Goal: Information Seeking & Learning: Learn about a topic

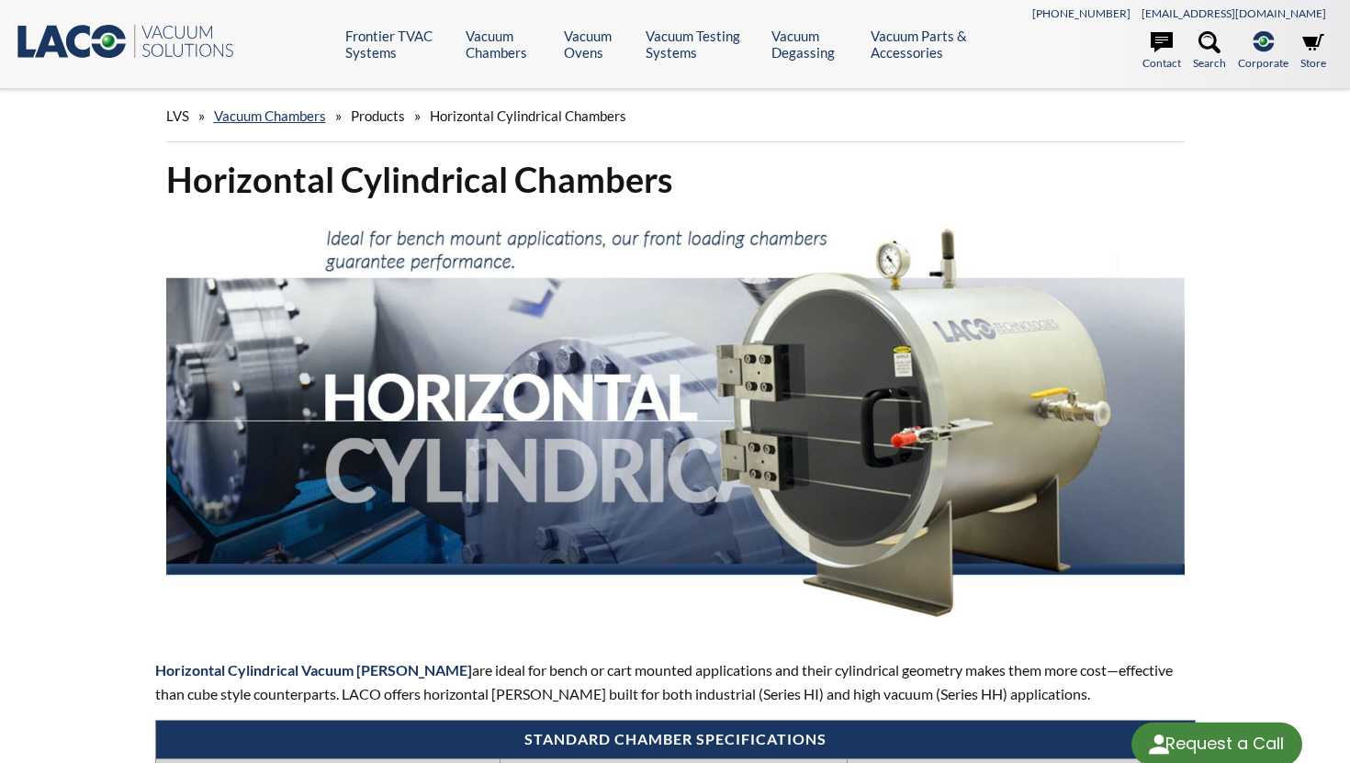
select select "Language Translate Widget"
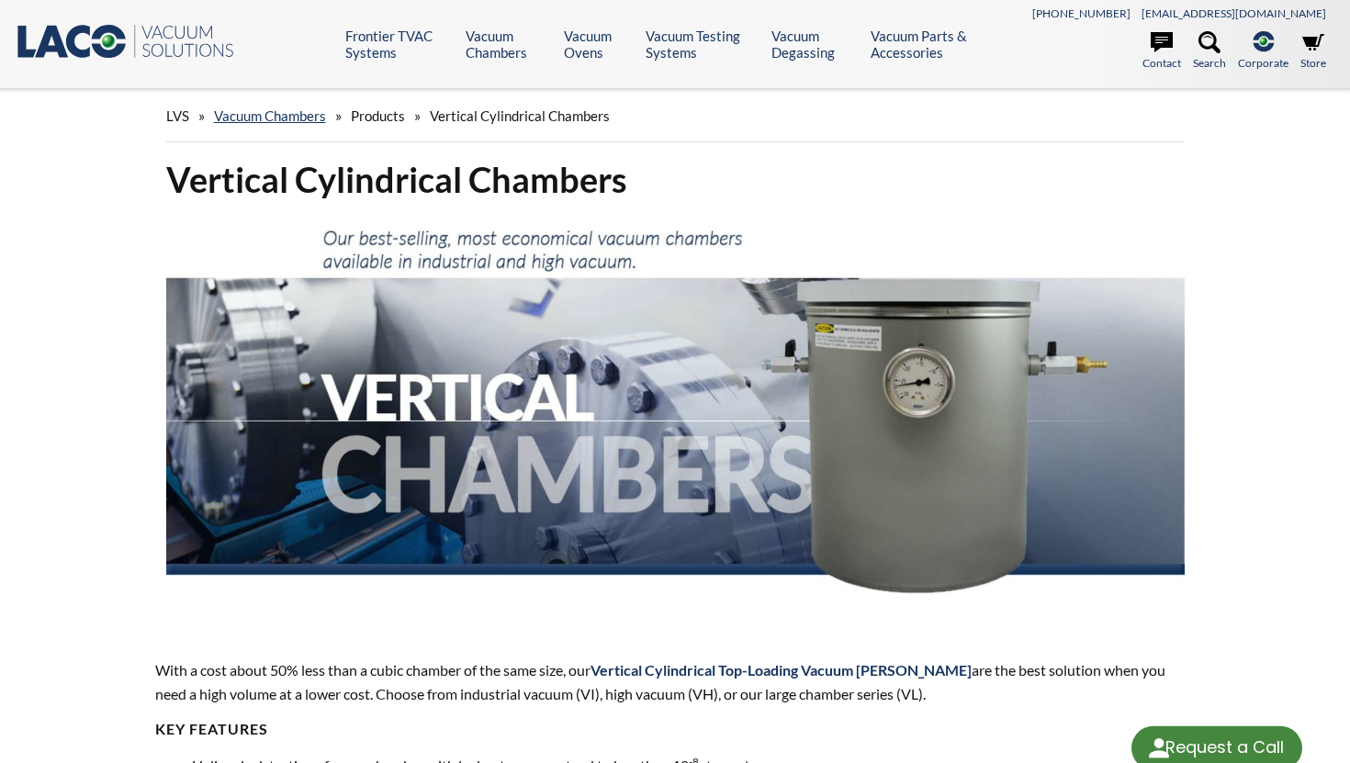
select select "Language Translate Widget"
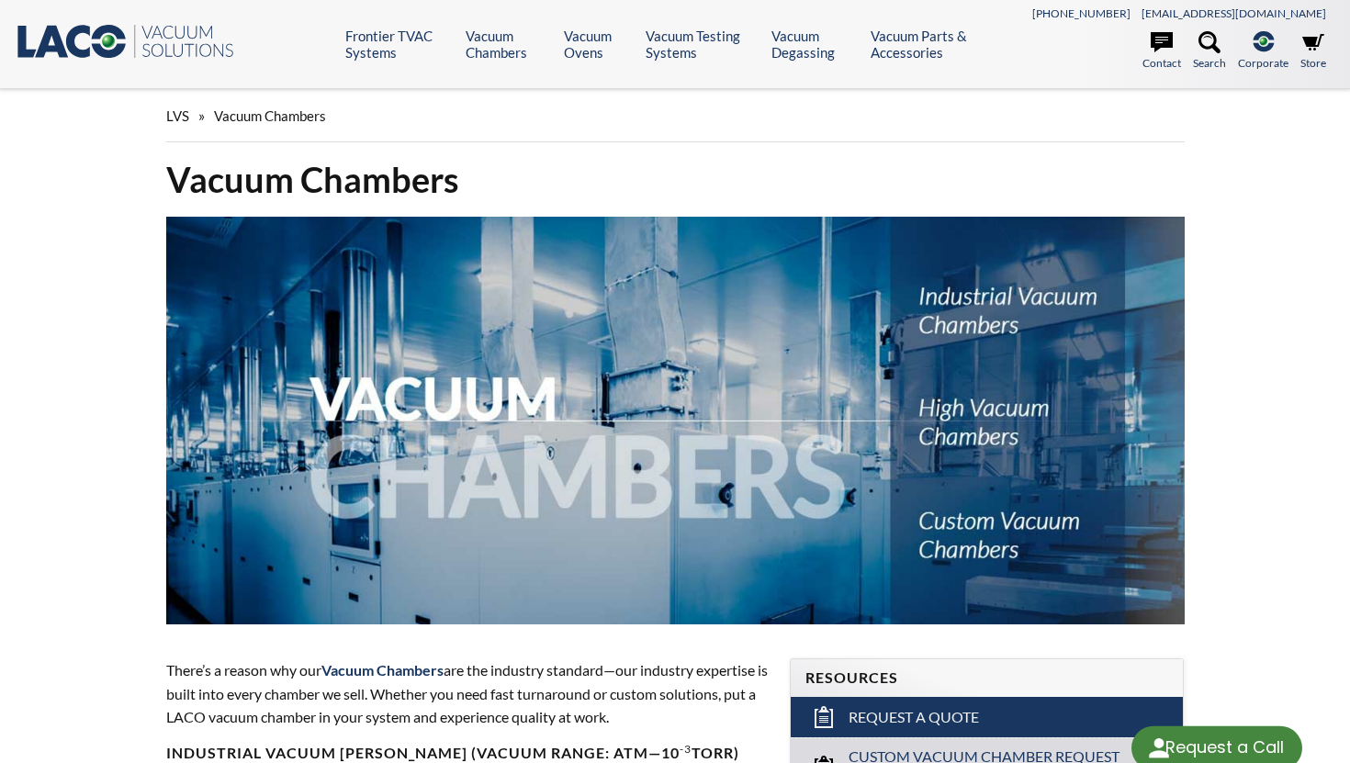
select select "Language Translate Widget"
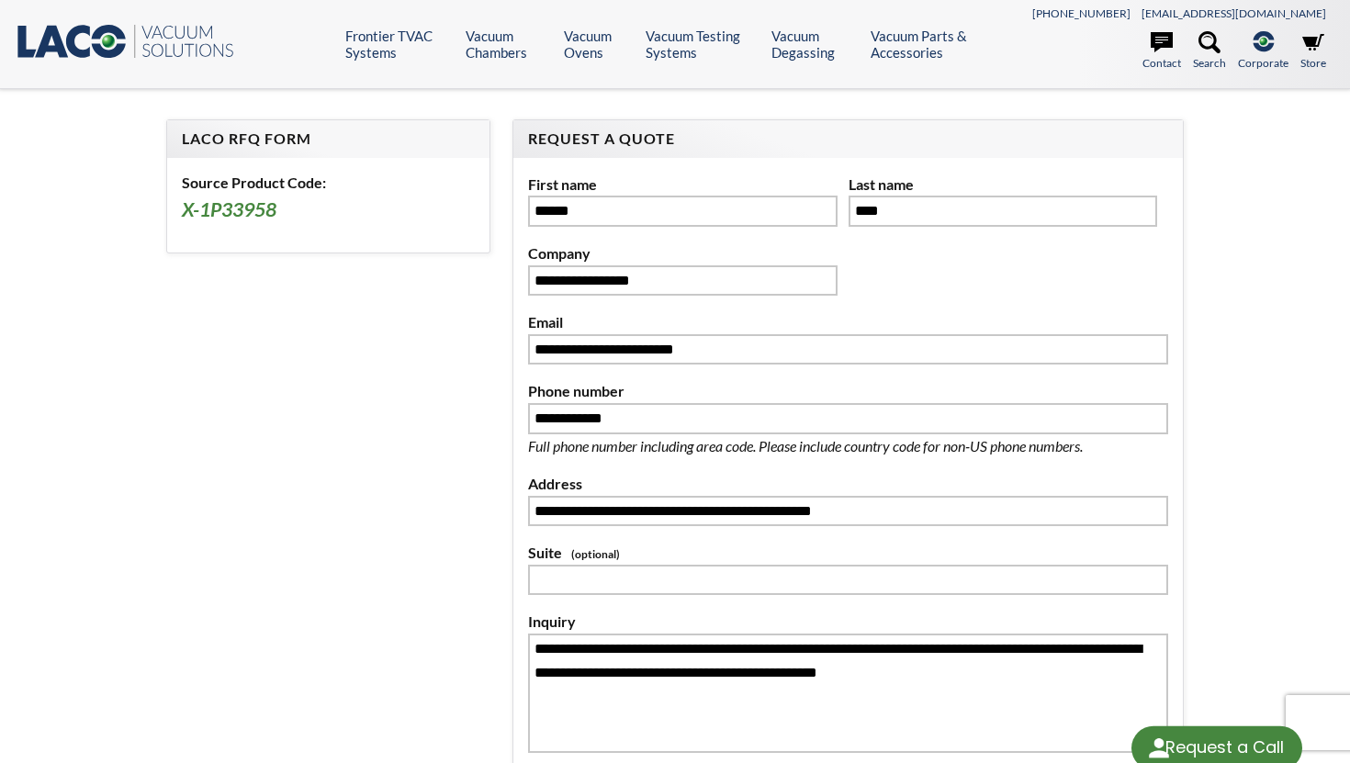
select select "**********"
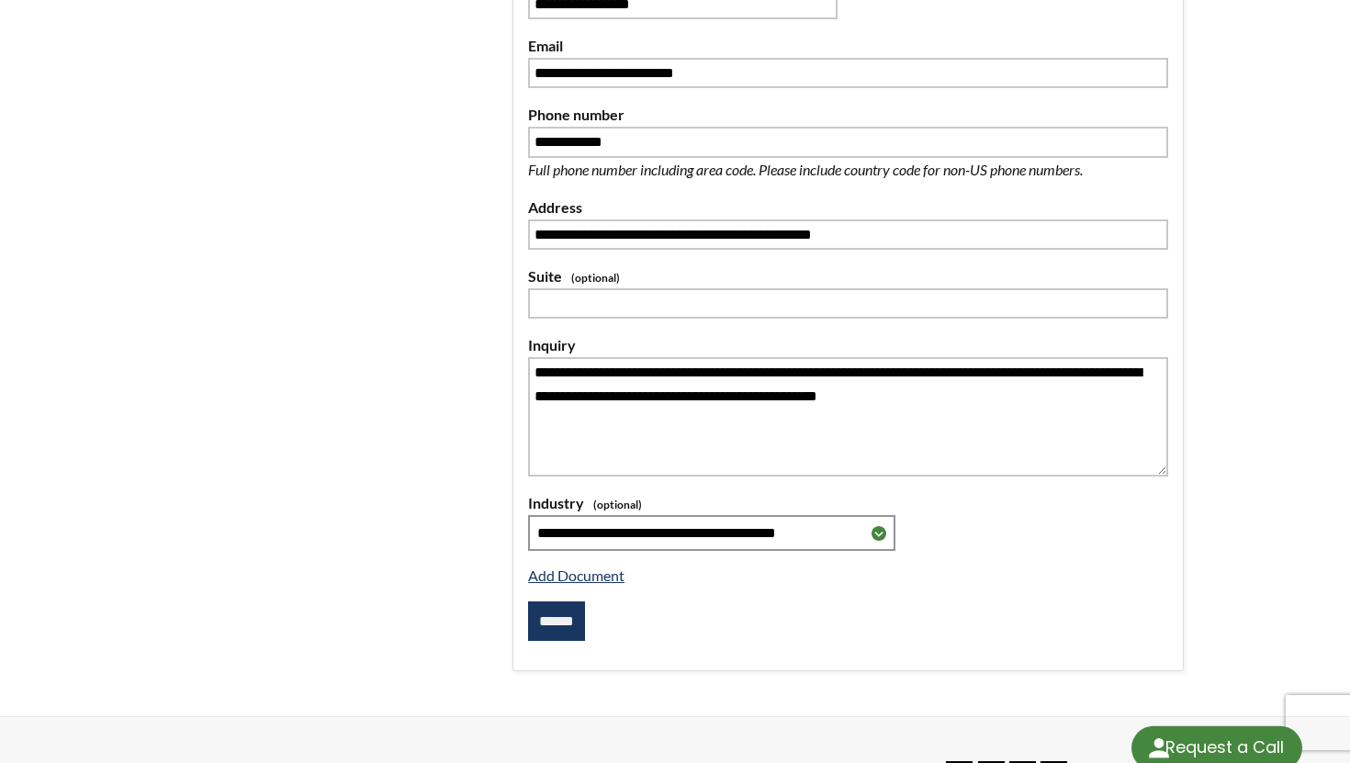
select select "Language Translate Widget"
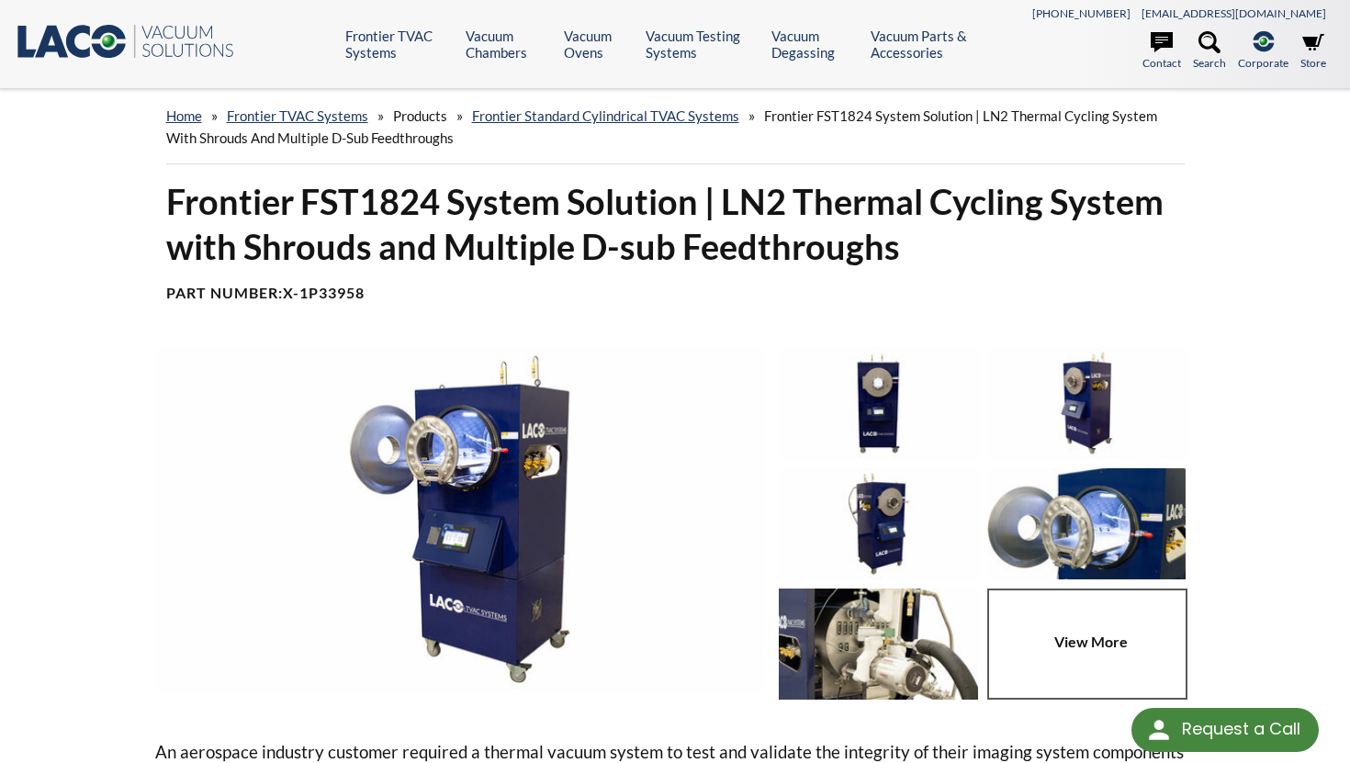
click at [583, 308] on div "Frontier FST1824 System Solution | LN2 Thermal Cycling System with Shrouds and …" at bounding box center [675, 248] width 1040 height 139
click at [488, 63] on header ".st0{fill:#193661;} .st1{fill:url(#SVGID_1_);} .st2{enable-background:new ;} .s…" at bounding box center [675, 44] width 1350 height 89
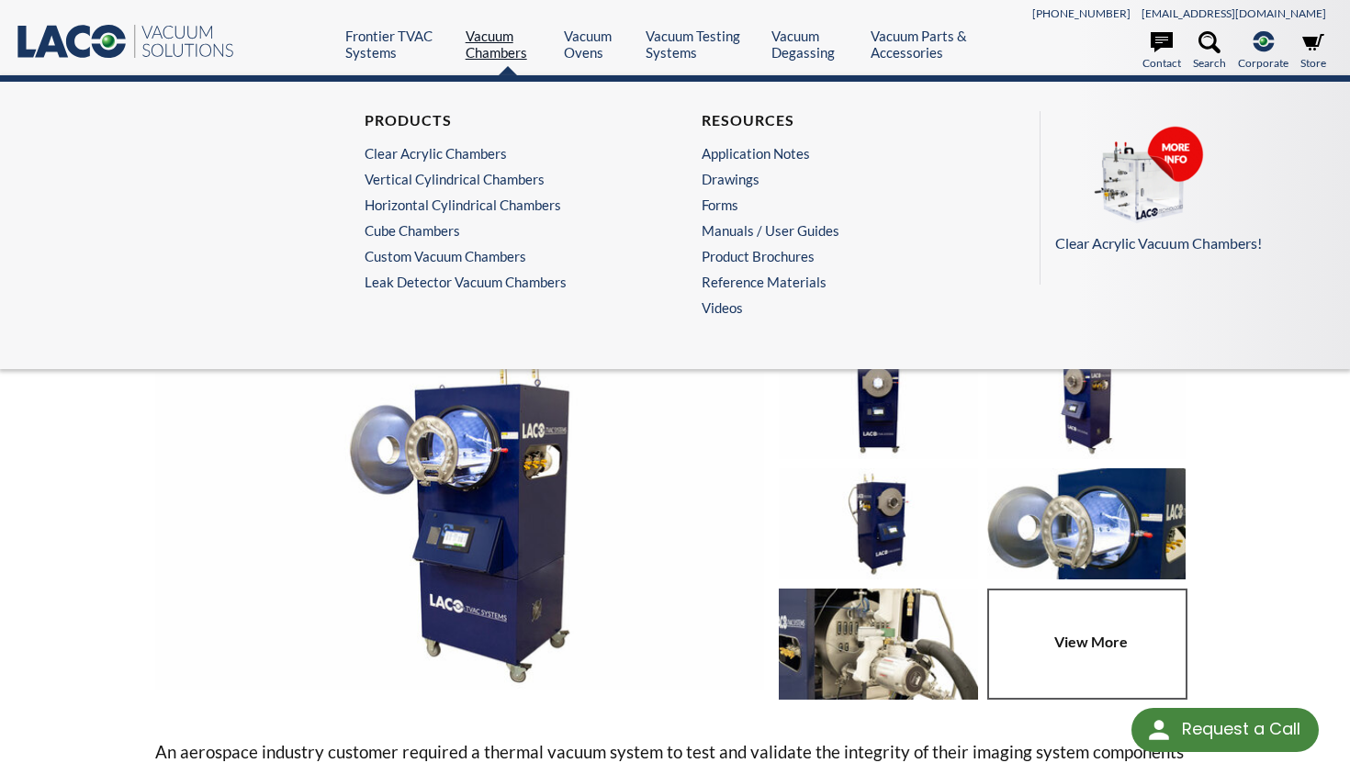
click at [488, 54] on link "Vacuum Chambers" at bounding box center [508, 44] width 84 height 33
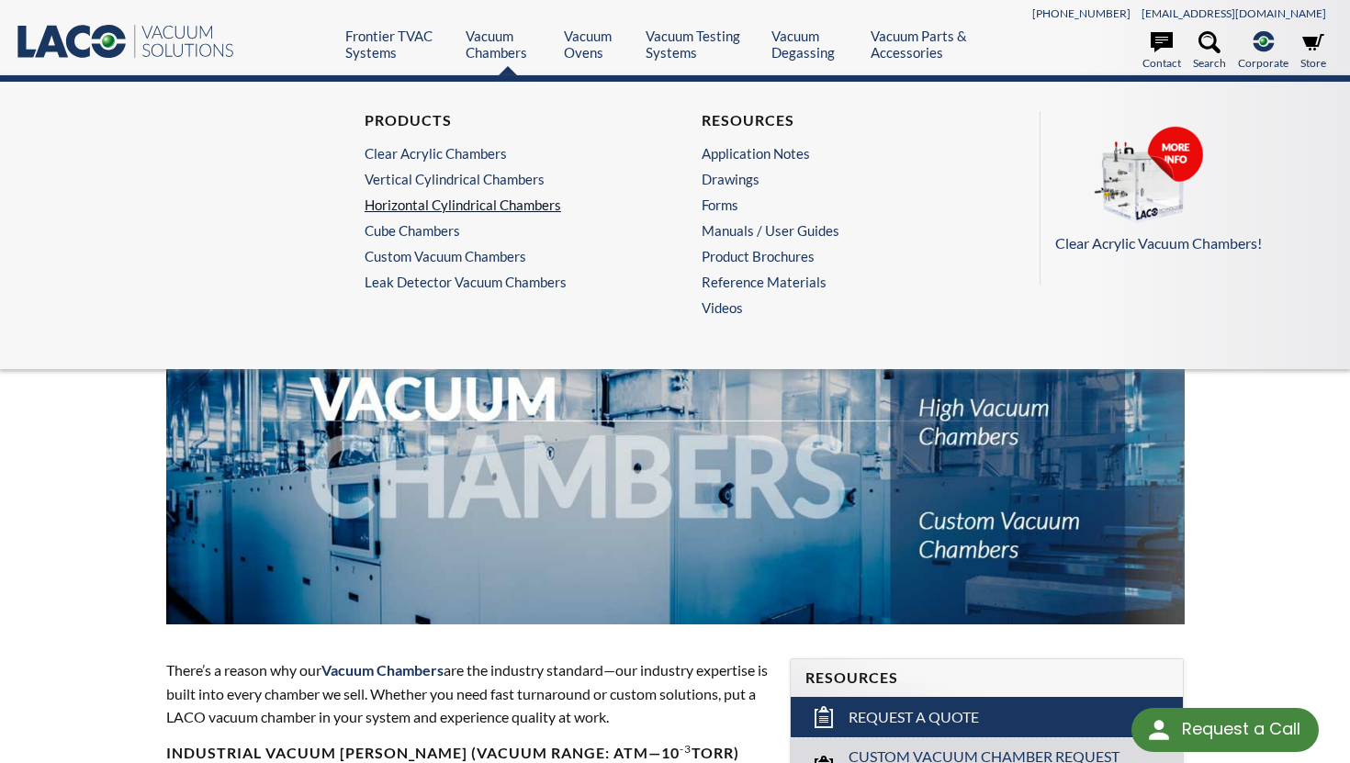
click at [471, 200] on link "Horizontal Cylindrical Chambers" at bounding box center [502, 205] width 275 height 17
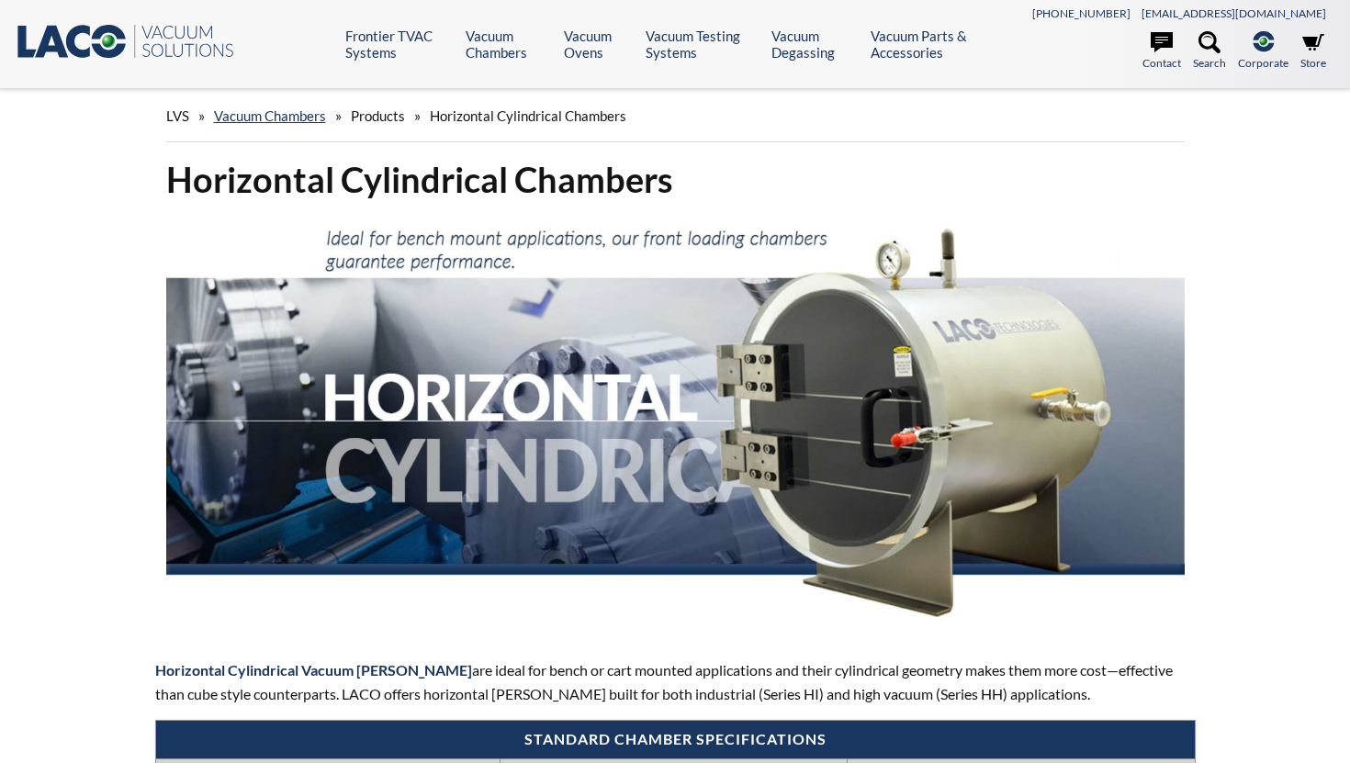
select select "Language Translate Widget"
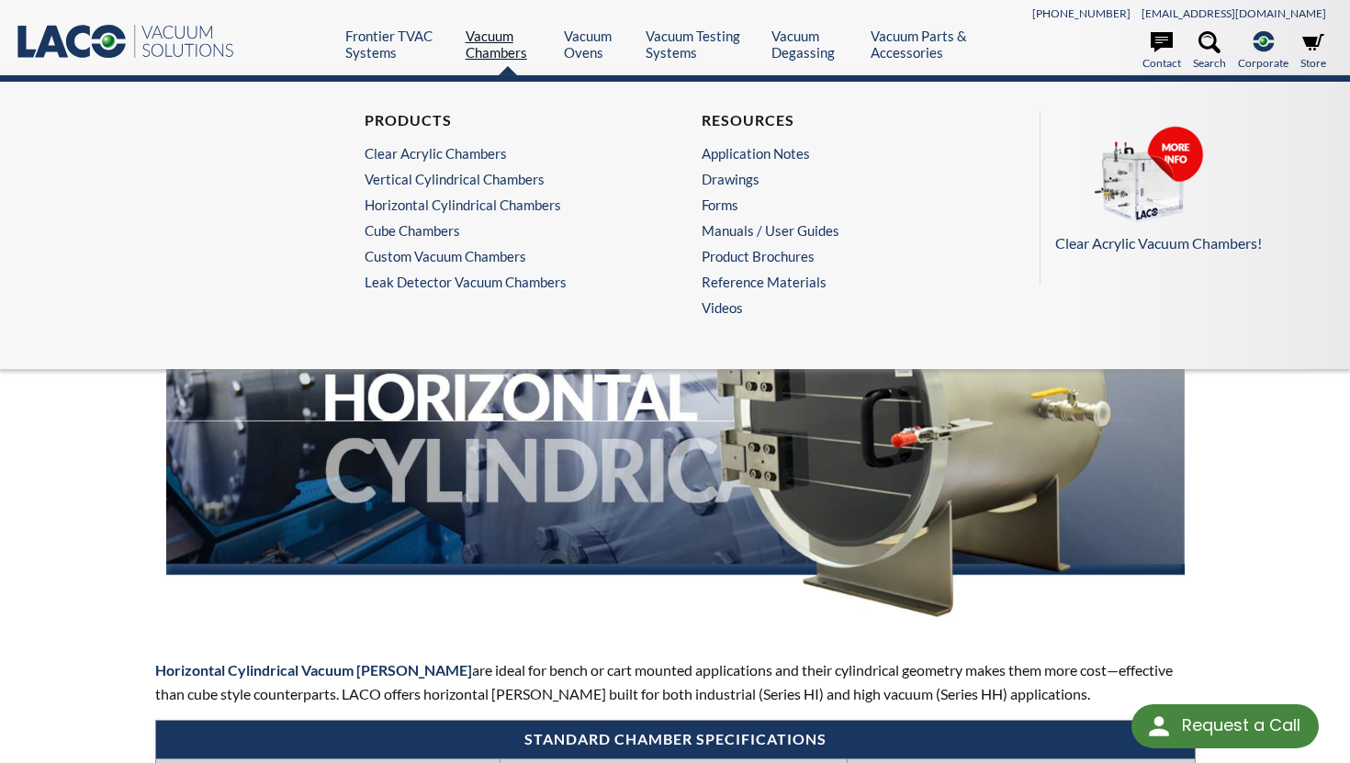
click at [501, 42] on link "Vacuum Chambers" at bounding box center [508, 44] width 84 height 33
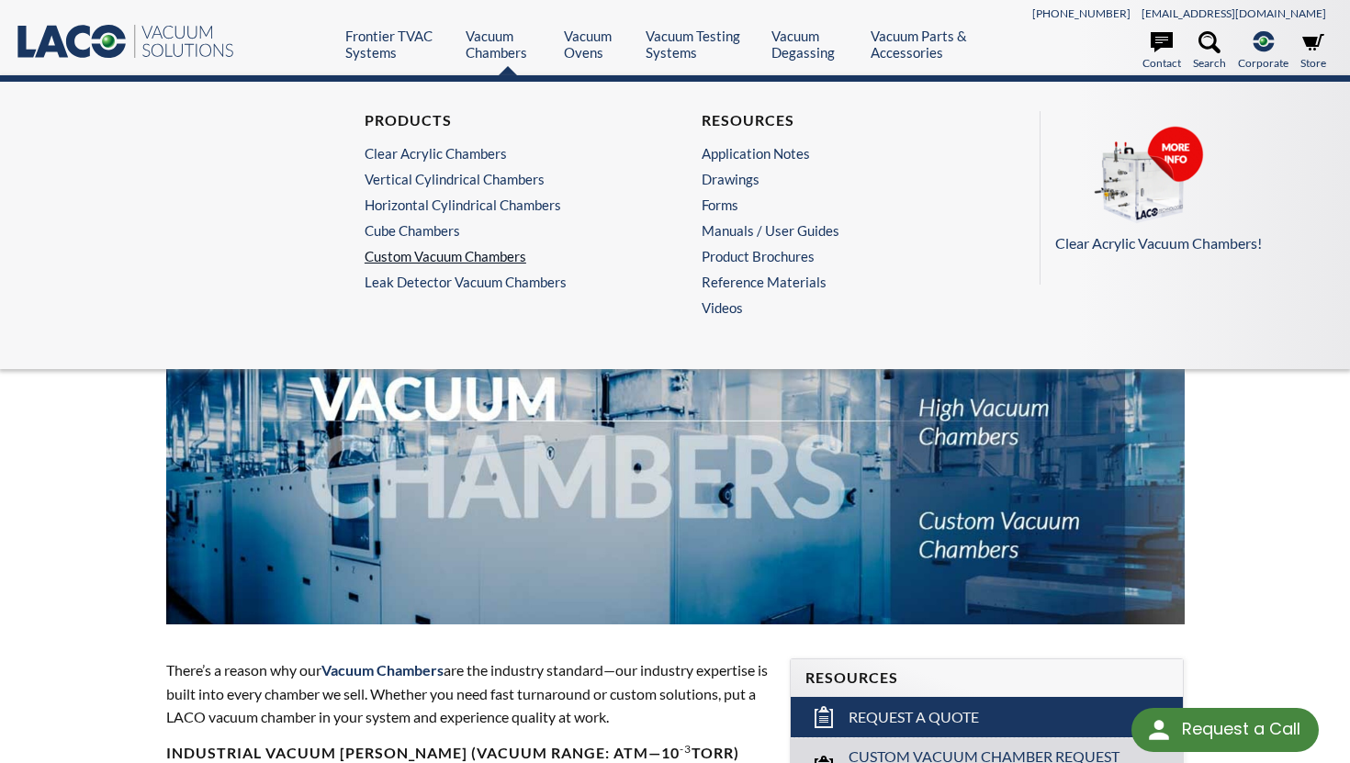
click at [473, 255] on link "Custom Vacuum Chambers" at bounding box center [502, 256] width 275 height 17
